Goal: Use online tool/utility: Utilize a website feature to perform a specific function

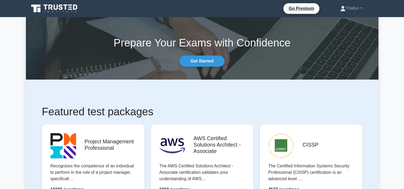
click at [391, 0] on div at bounding box center [202, 0] width 404 height 0
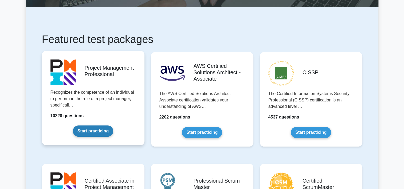
scroll to position [73, 0]
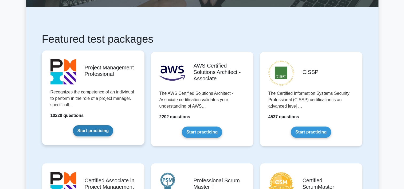
click at [87, 132] on link "Start practicing" at bounding box center [93, 130] width 40 height 11
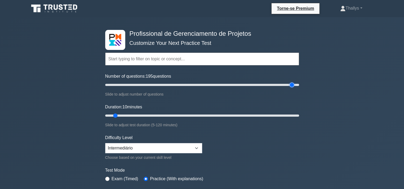
click at [291, 83] on input "Number of questions: 195 questions" at bounding box center [202, 85] width 194 height 6
type input "120"
click at [218, 85] on input "Number of questions: 120 questions" at bounding box center [202, 85] width 194 height 6
